Goal: Task Accomplishment & Management: Complete application form

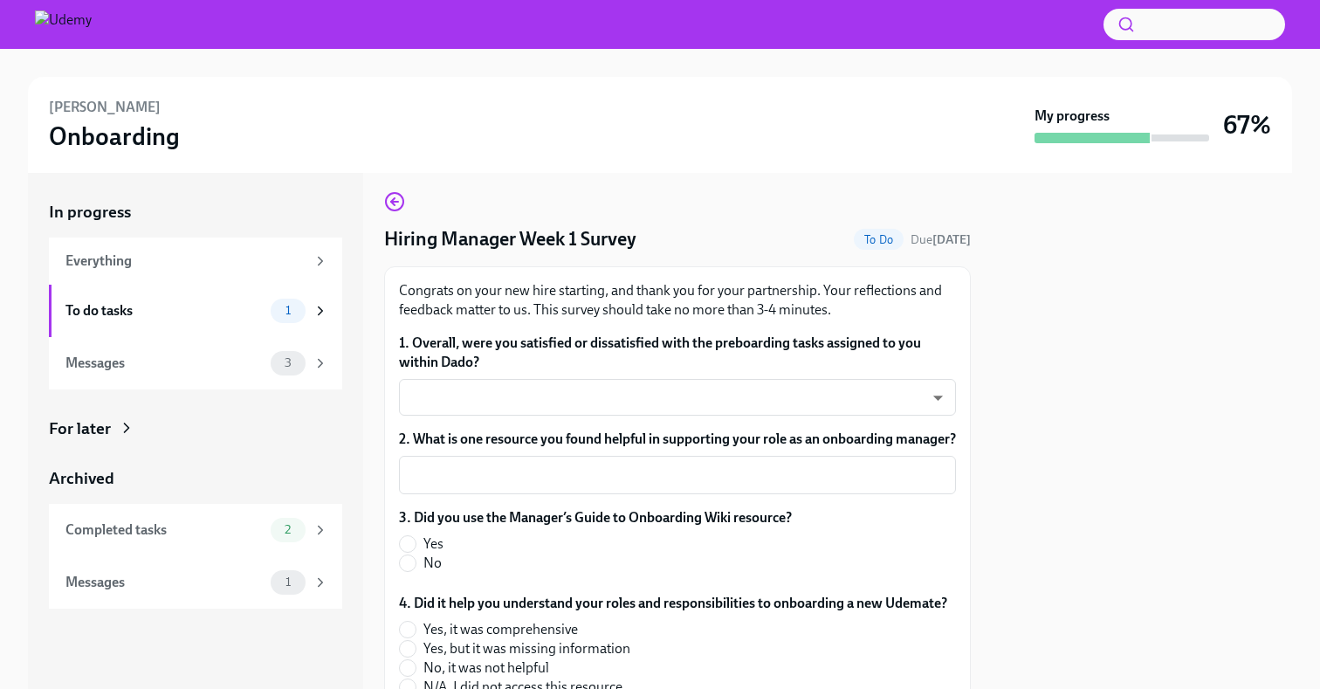
scroll to position [38, 0]
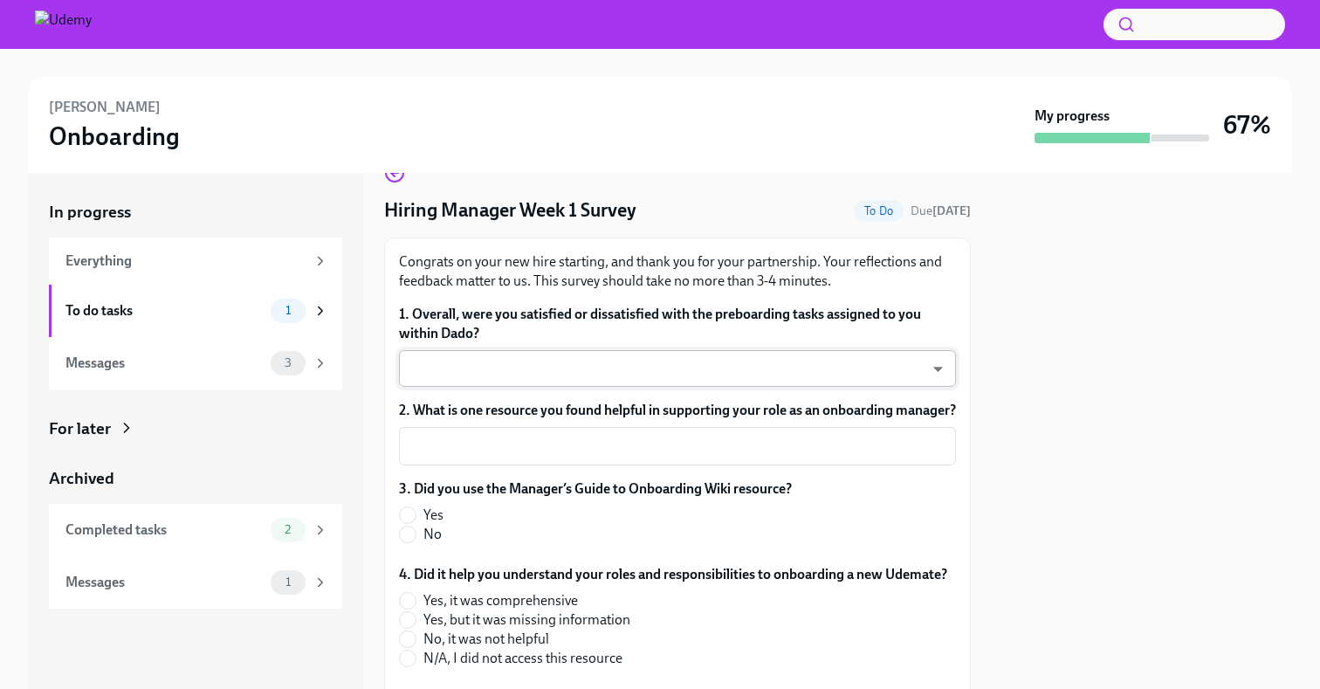
click at [763, 353] on body "[PERSON_NAME] Onboarding My progress 67% In progress Everything To do tasks 1 M…" at bounding box center [660, 412] width 1320 height 824
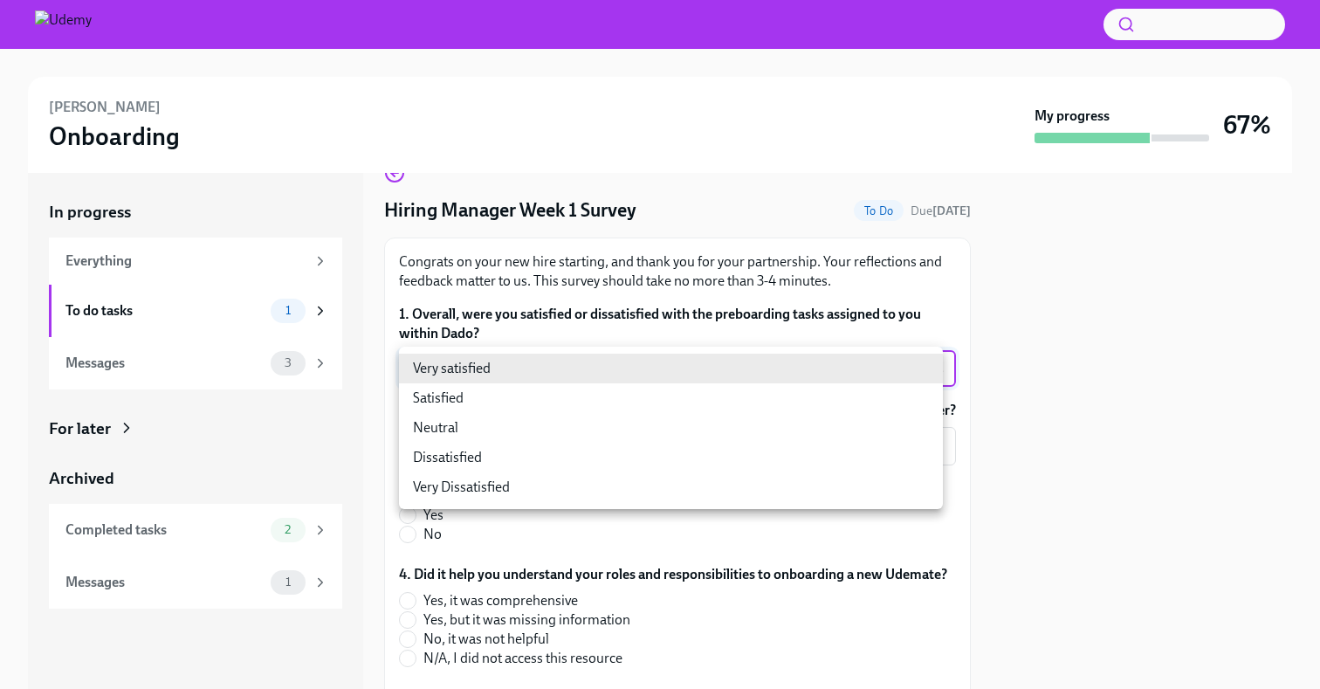
click at [643, 428] on li "Neutral" at bounding box center [671, 428] width 544 height 30
type input "-cZOD1nO9"
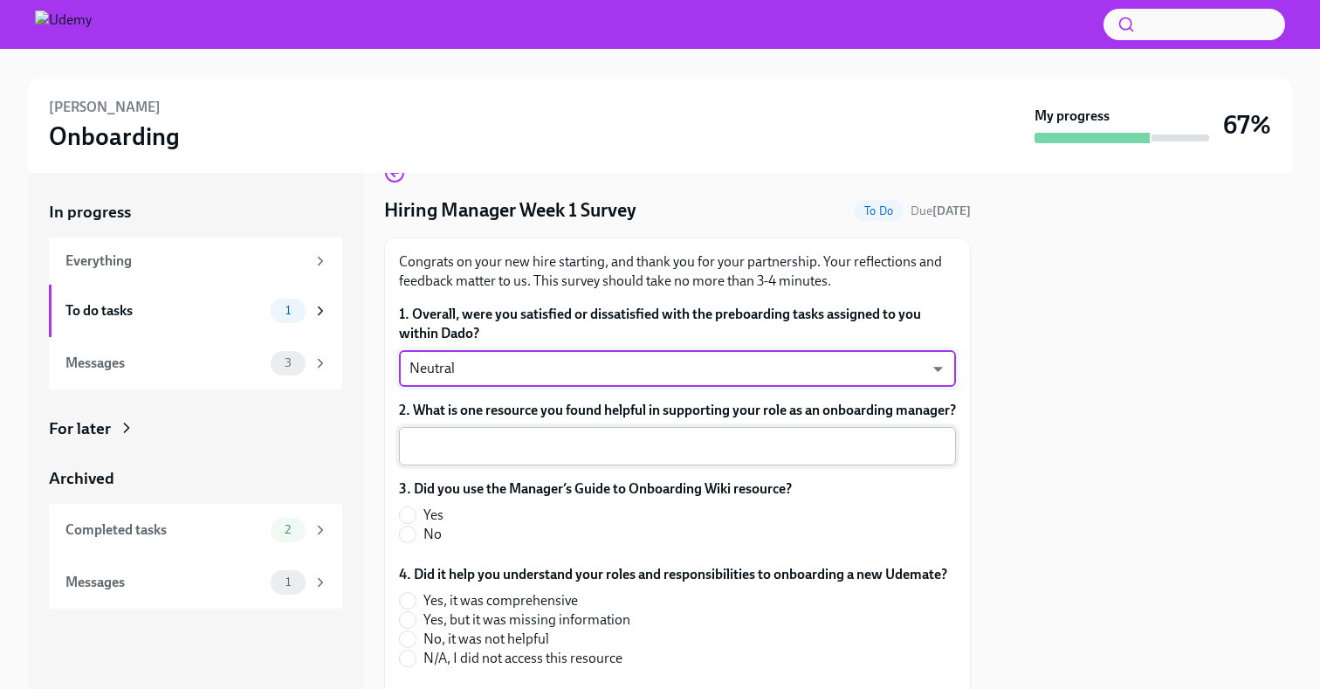
click at [613, 457] on textarea "2. What is one resource you found helpful in supporting your role as an onboard…" at bounding box center [678, 446] width 536 height 21
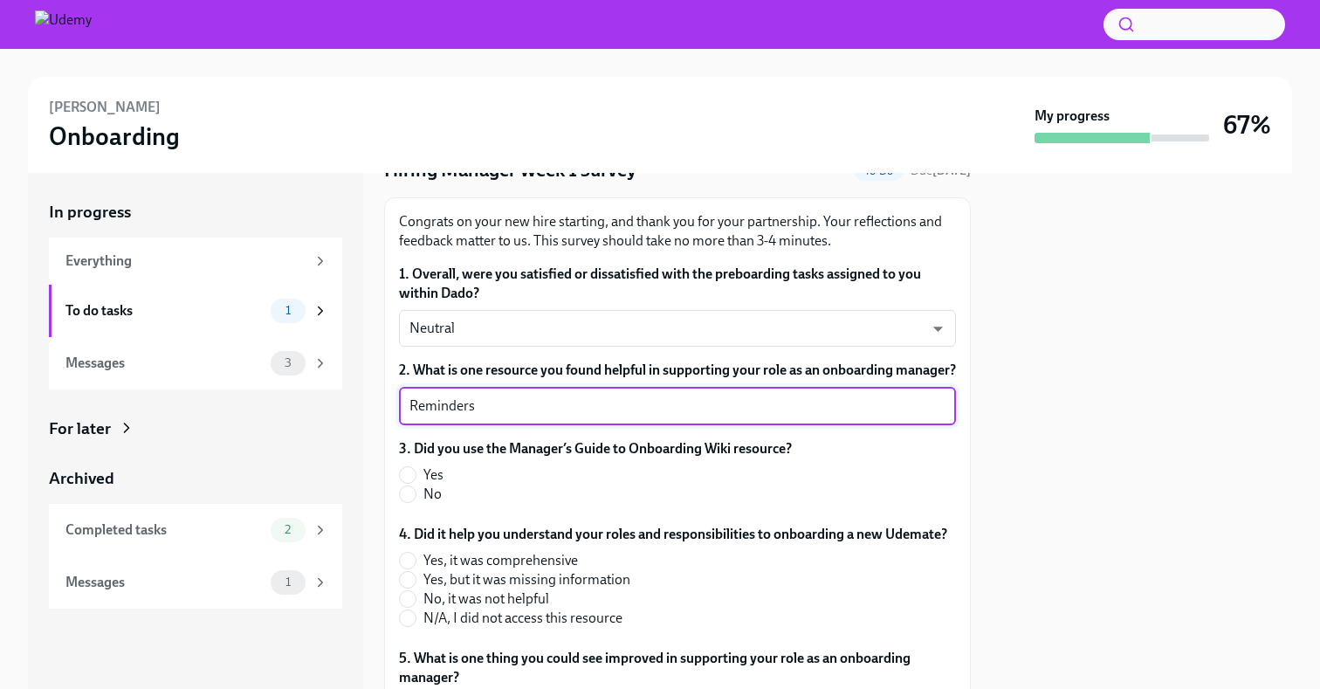
scroll to position [79, 0]
type textarea "Reminders"
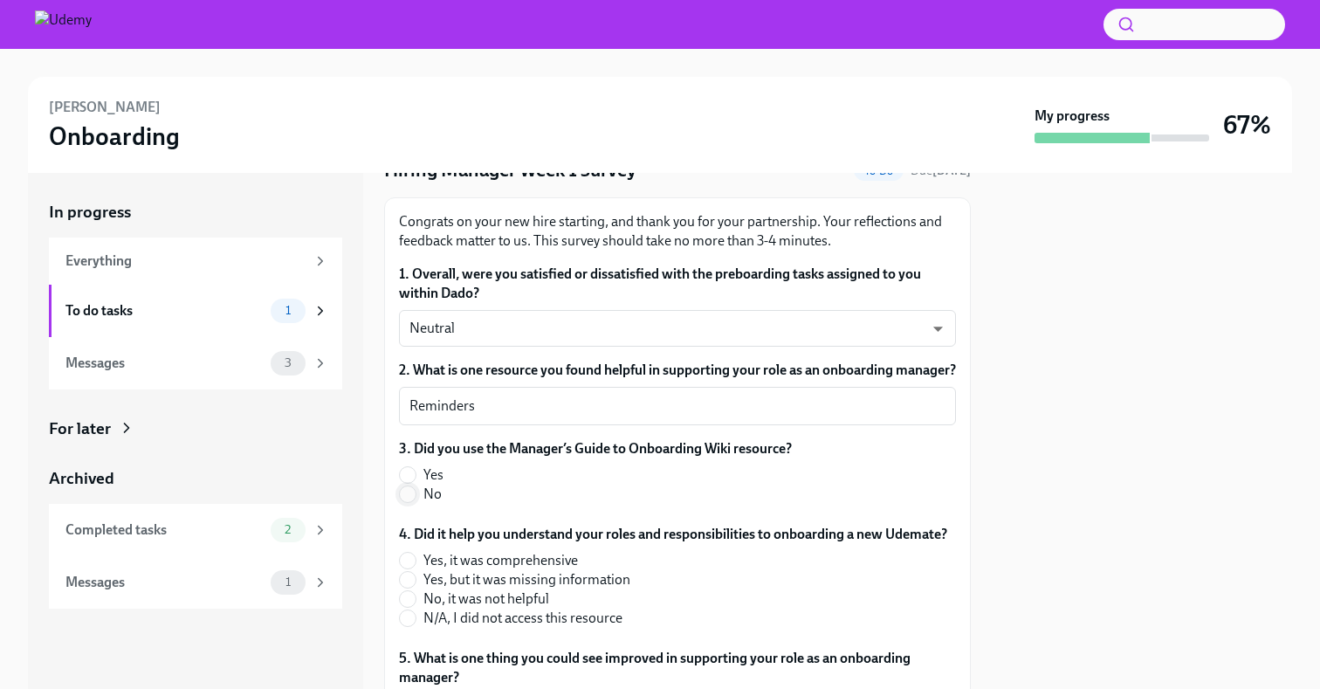
click at [403, 502] on input "No" at bounding box center [408, 494] width 16 height 16
radio input "true"
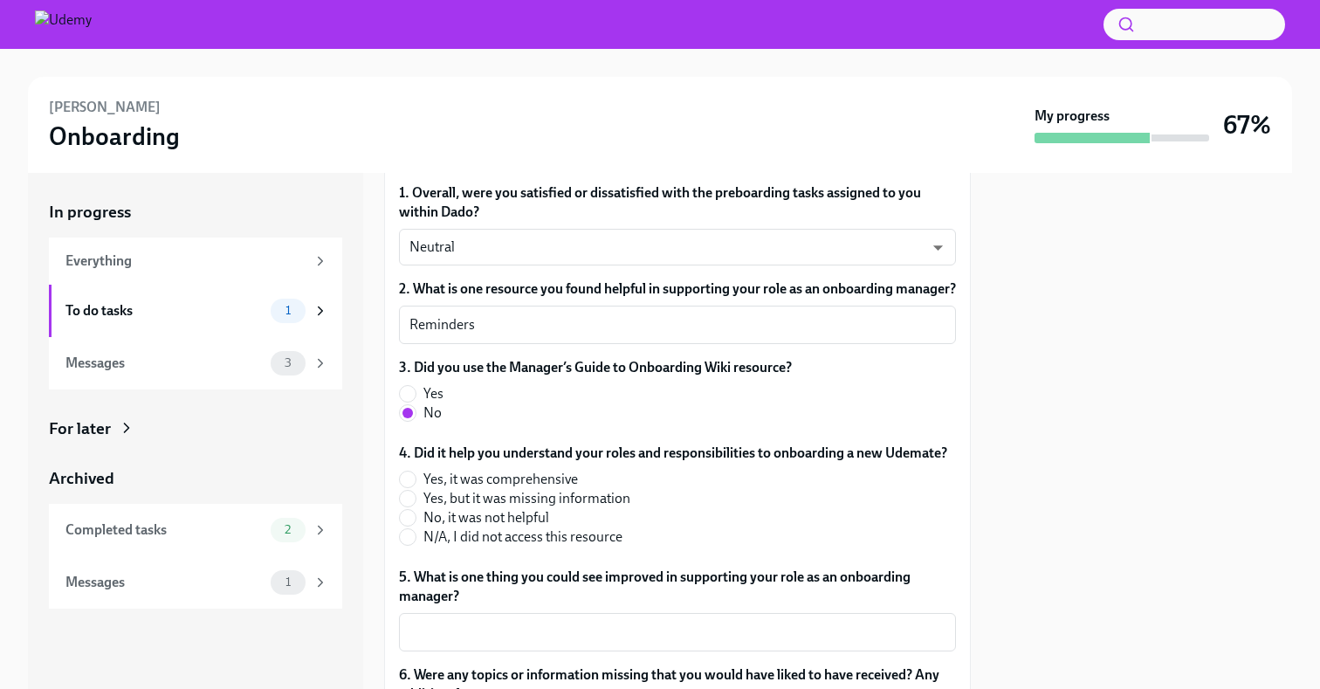
scroll to position [255, 0]
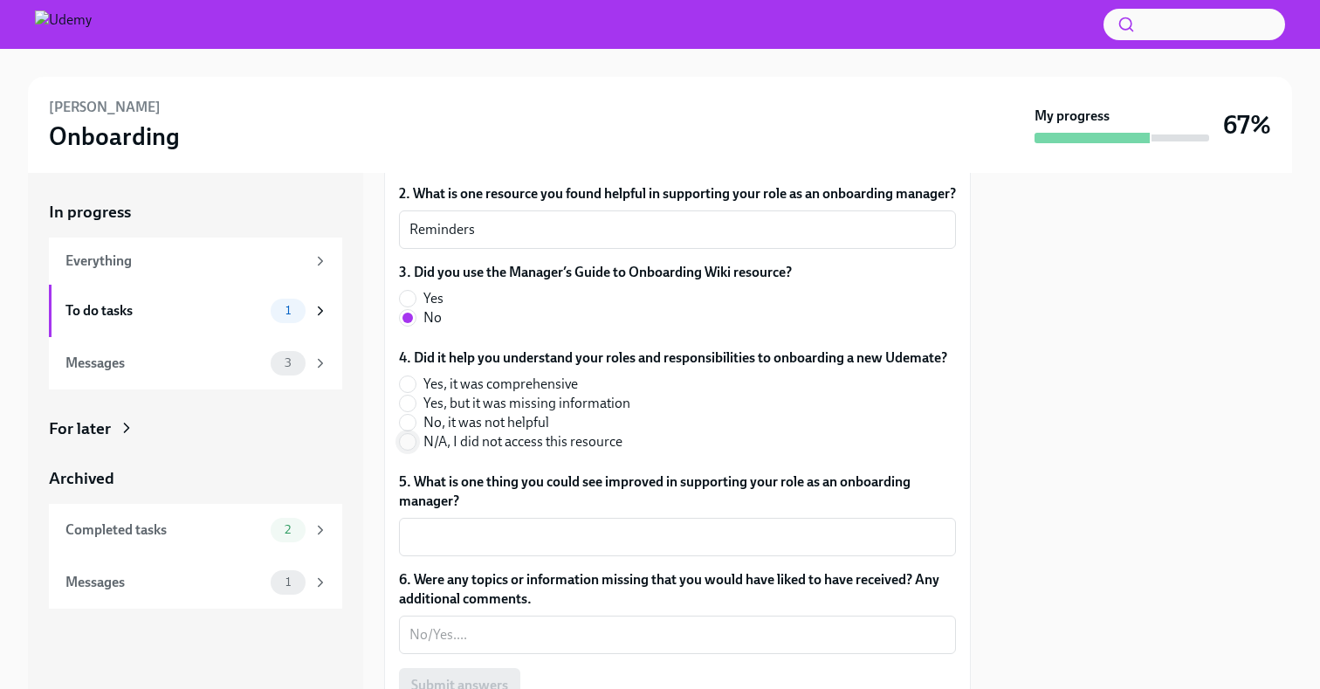
click at [415, 450] on input "N/A, I did not access this resource" at bounding box center [408, 442] width 16 height 16
radio input "true"
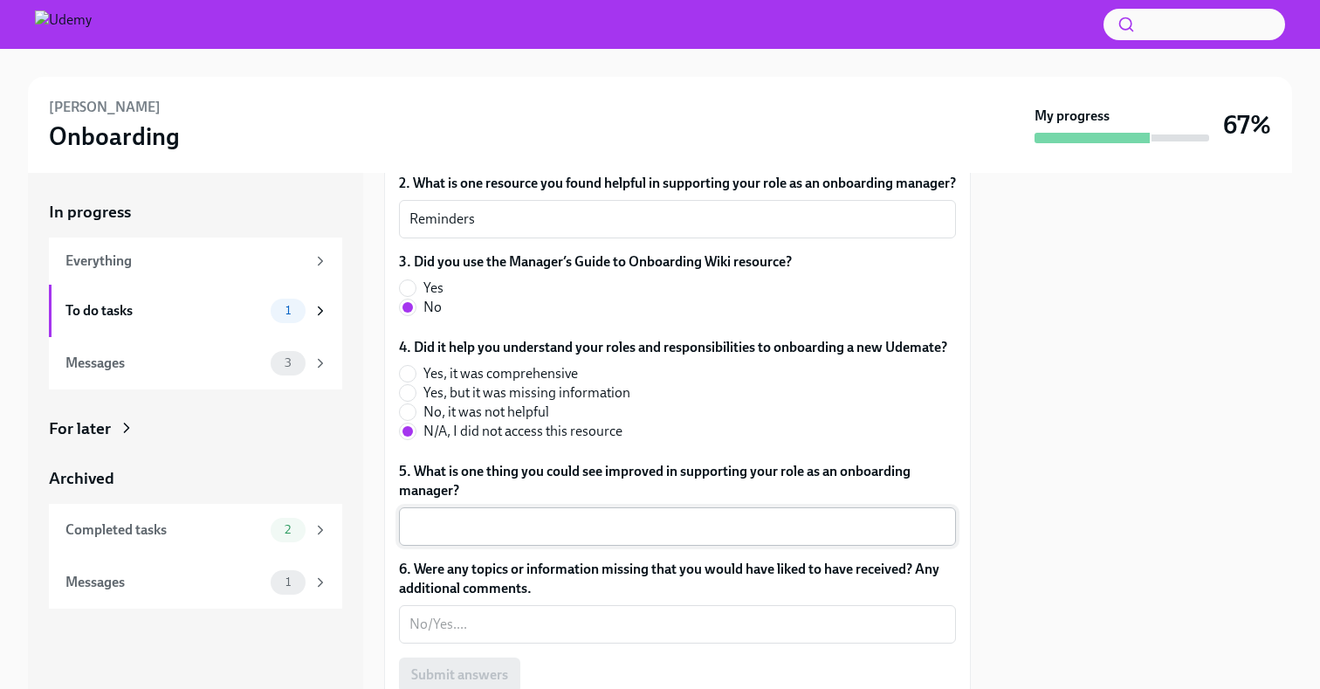
scroll to position [272, 0]
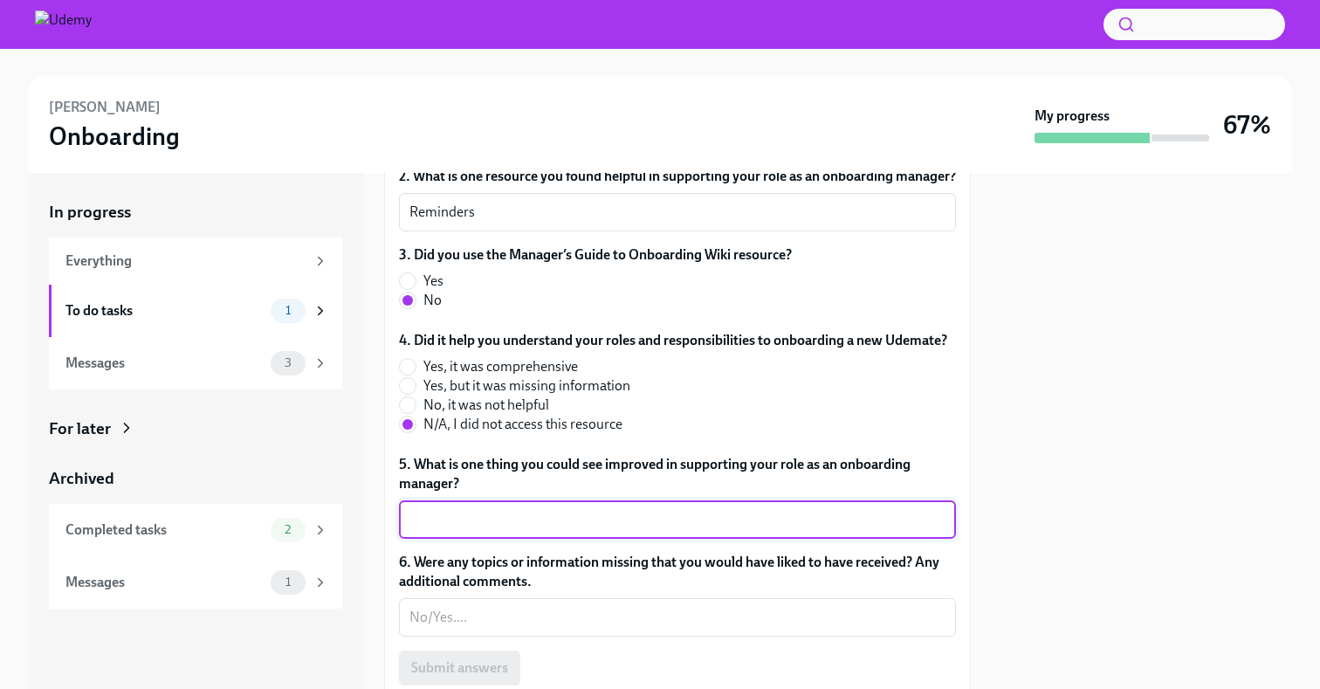
click at [562, 530] on textarea "5. What is one thing you could see improved in supporting your role as an onboa…" at bounding box center [678, 519] width 536 height 21
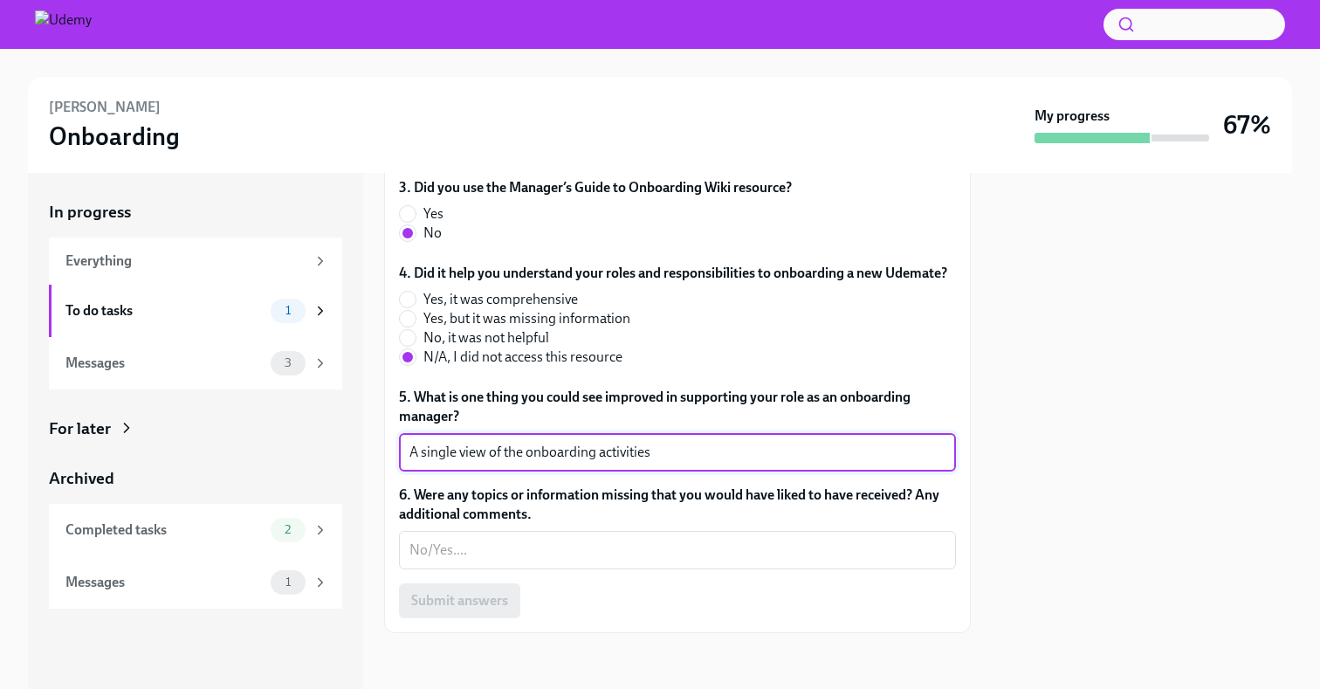
scroll to position [378, 0]
type textarea "A single view of the onboarding activities"
click at [487, 557] on textarea "6. Were any topics or information missing that you would have liked to have rec…" at bounding box center [678, 550] width 536 height 21
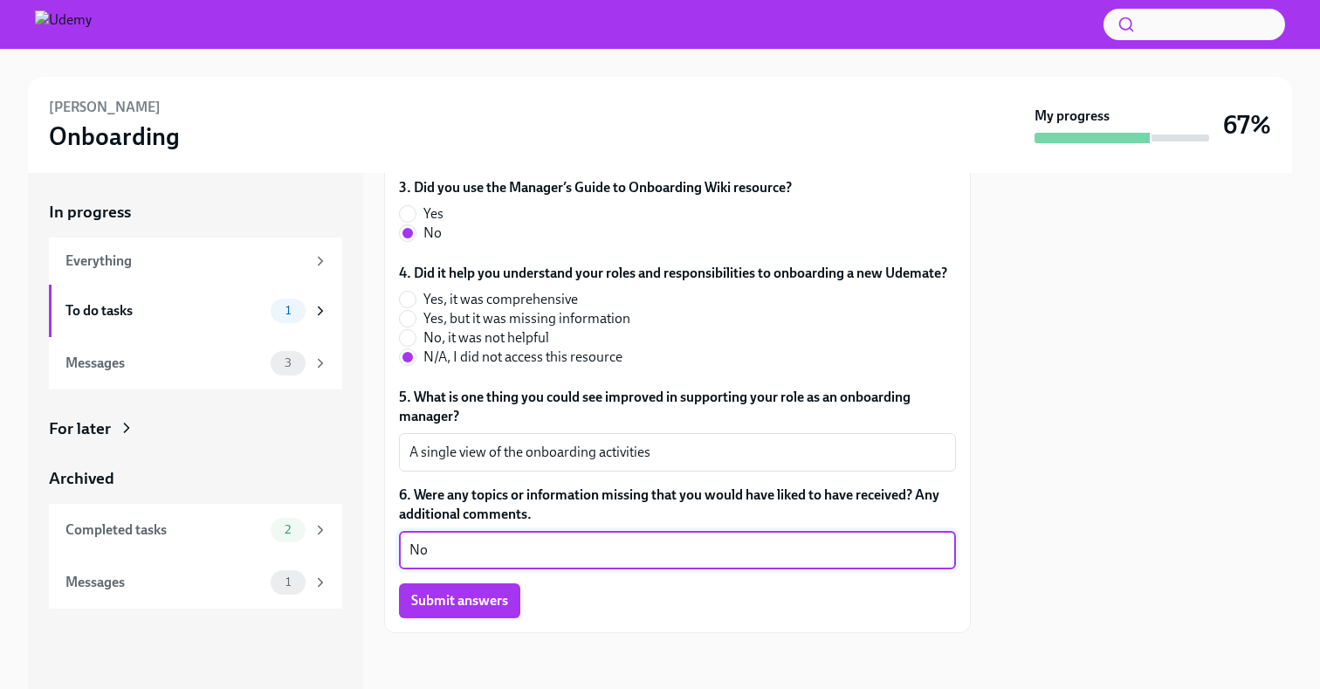
type textarea "N"
type textarea "See above"
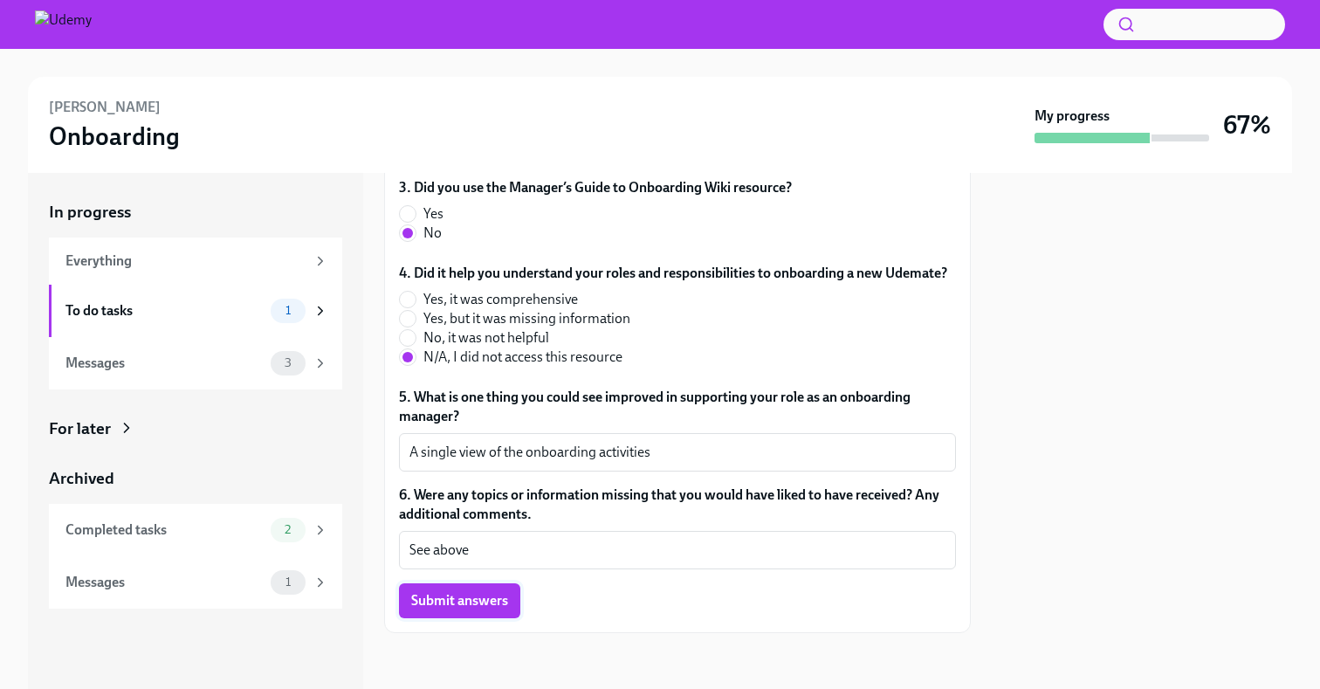
click at [447, 611] on button "Submit answers" at bounding box center [459, 600] width 121 height 35
